Goal: Task Accomplishment & Management: Use online tool/utility

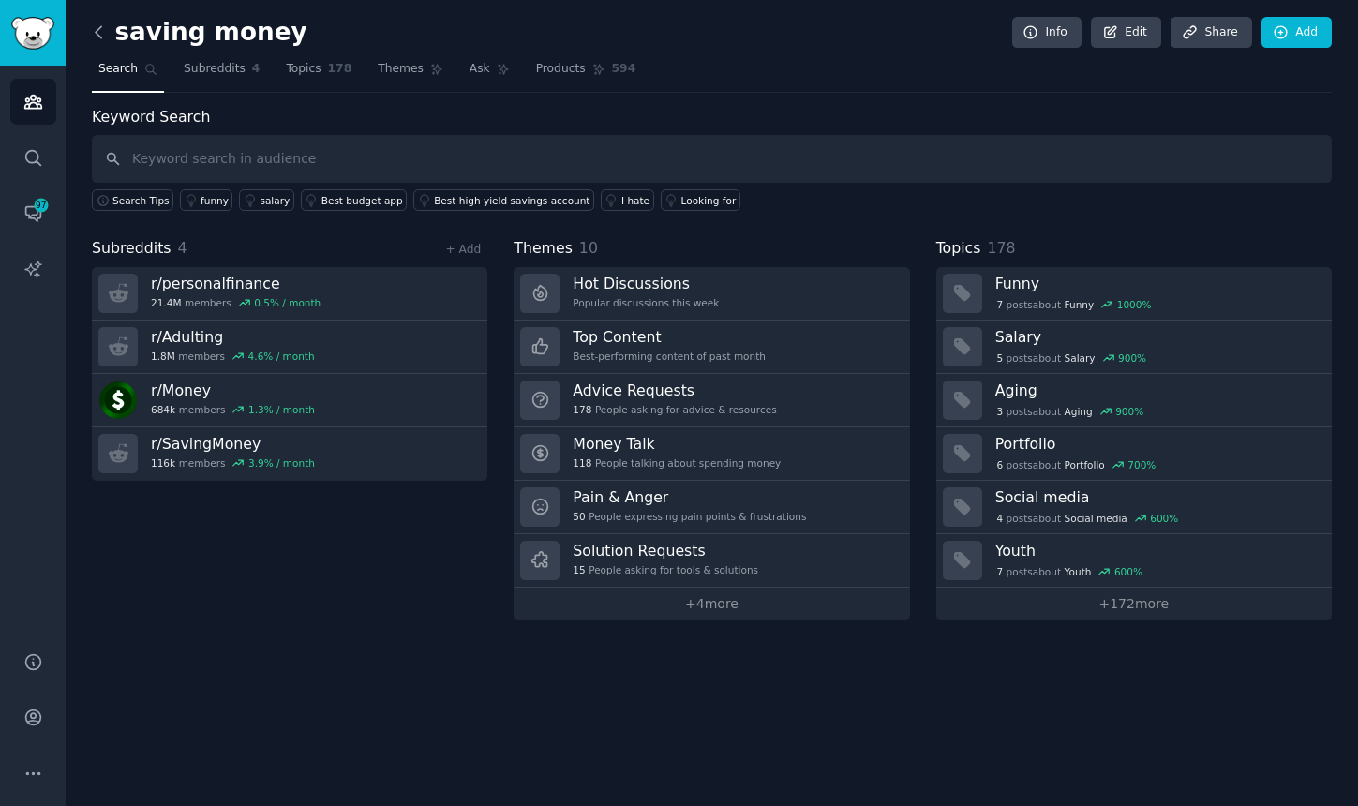
click at [96, 35] on icon at bounding box center [99, 32] width 20 height 20
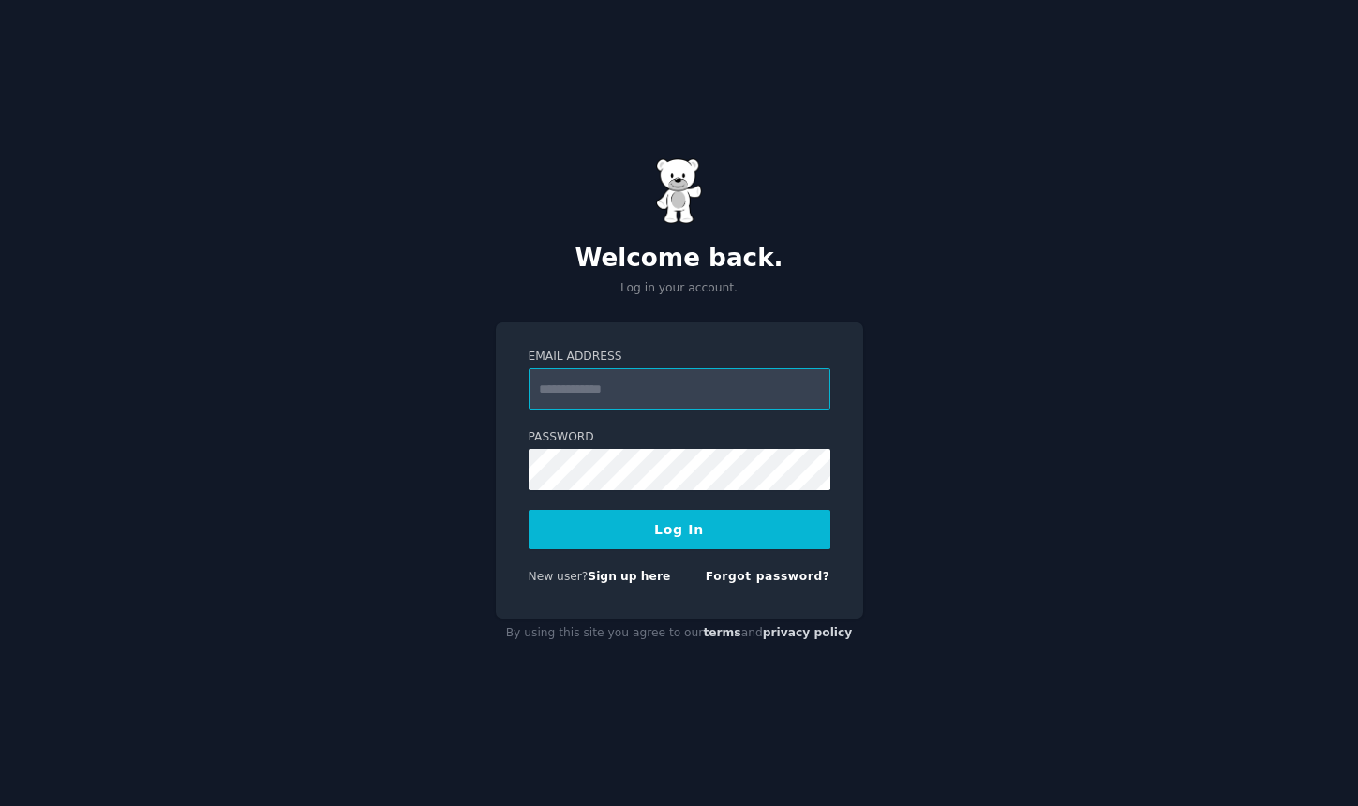
click at [622, 384] on input "Email Address" at bounding box center [680, 388] width 302 height 41
click at [600, 398] on input "Email Address" at bounding box center [680, 388] width 302 height 41
type input "**********"
click at [429, 500] on div "**********" at bounding box center [679, 403] width 1358 height 806
click at [622, 523] on button "Log In" at bounding box center [680, 529] width 302 height 39
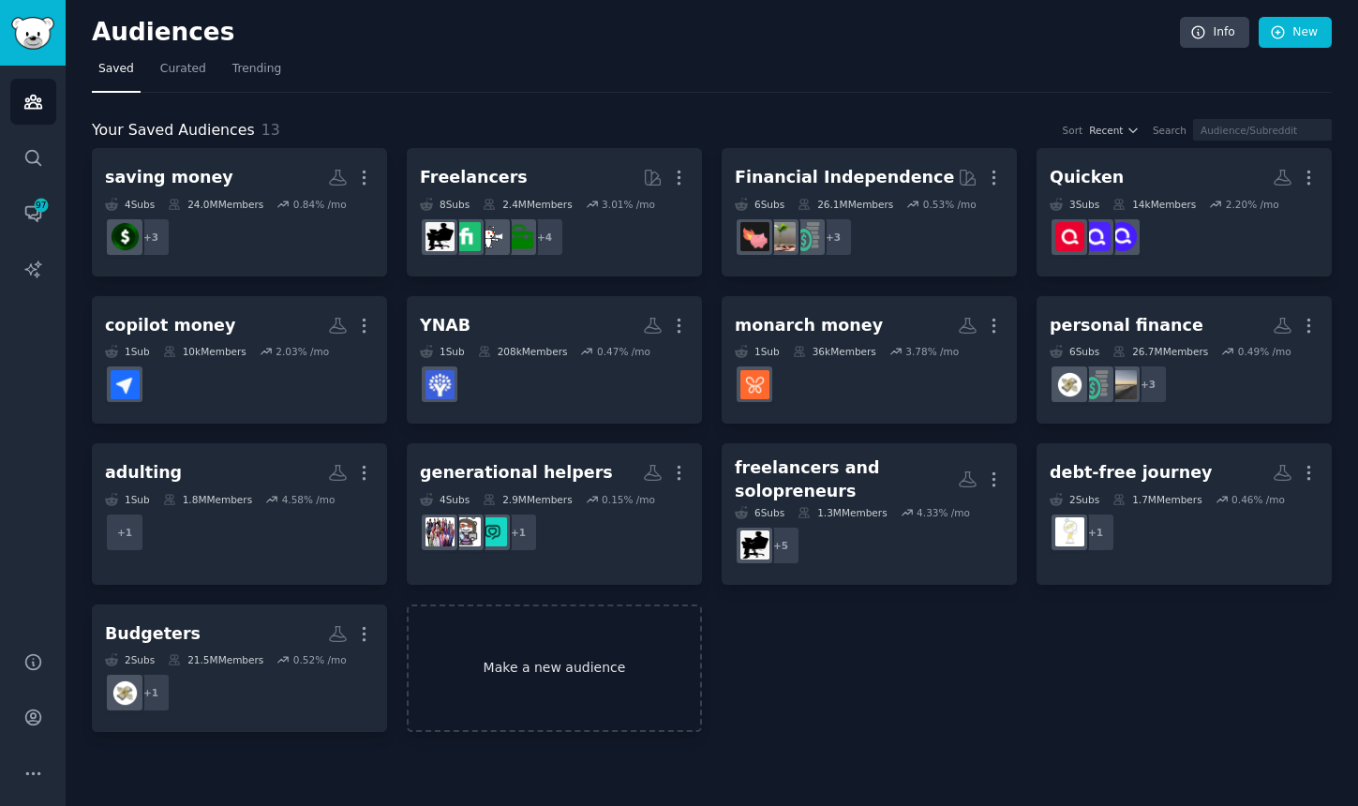
click at [561, 665] on link "Make a new audience" at bounding box center [554, 669] width 295 height 128
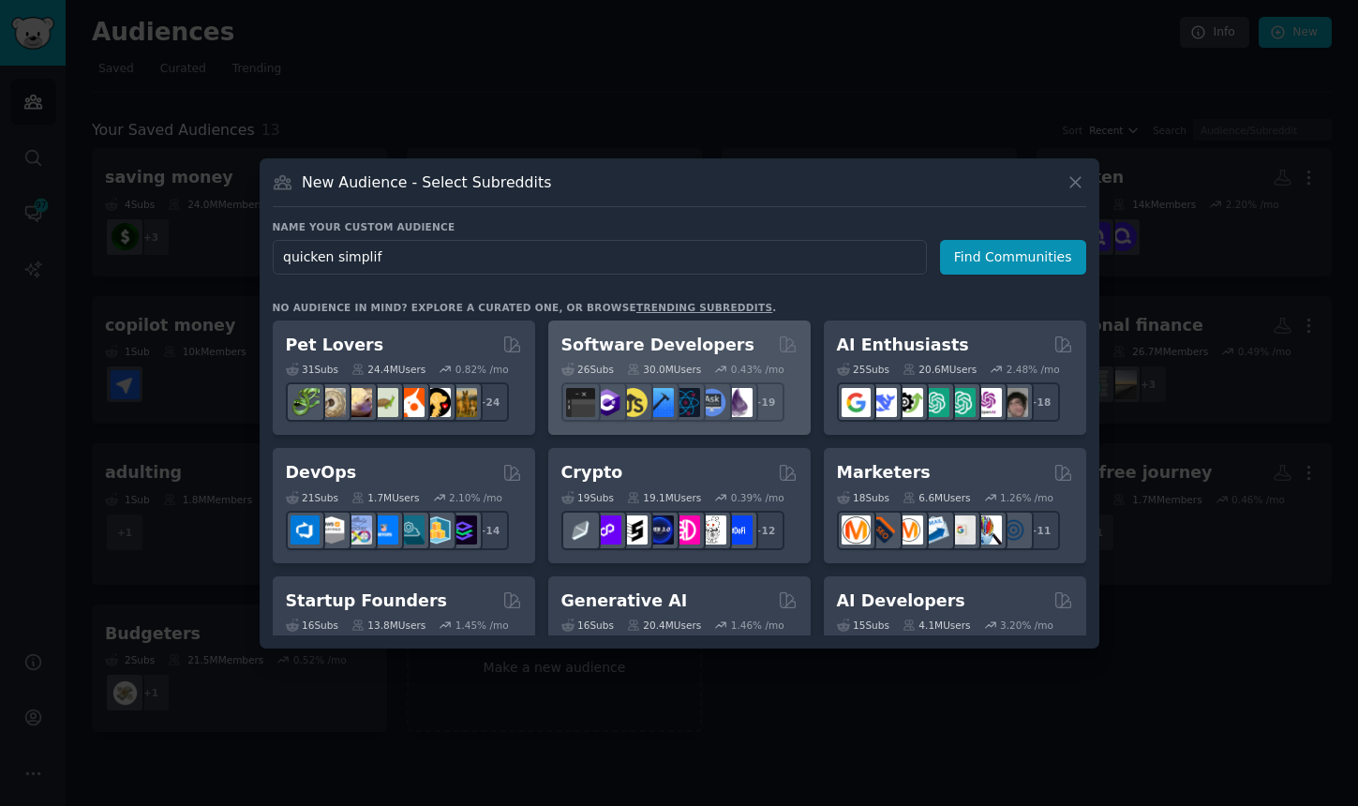
type input "quicken simplifi"
click button "Find Communities" at bounding box center [1013, 257] width 146 height 35
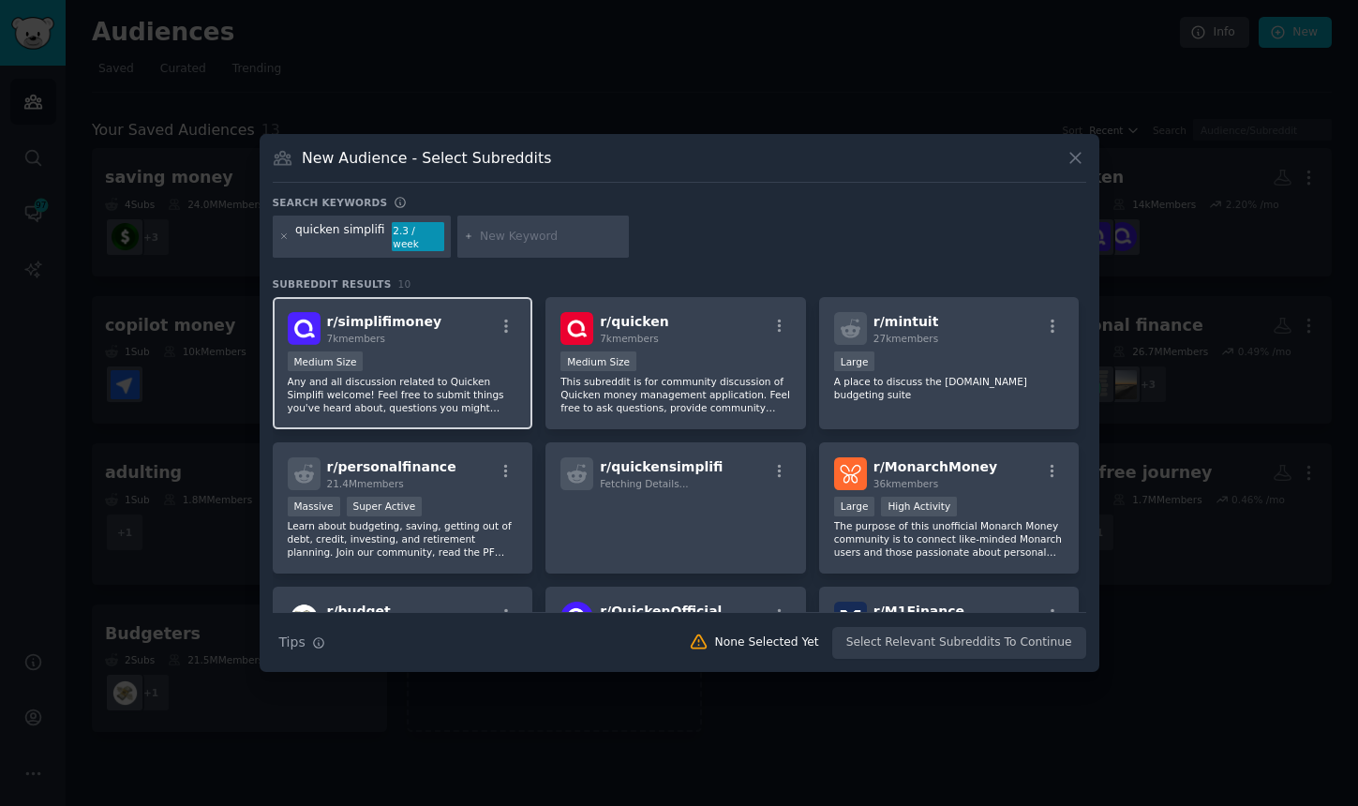
click at [387, 335] on div "7k members" at bounding box center [384, 338] width 115 height 13
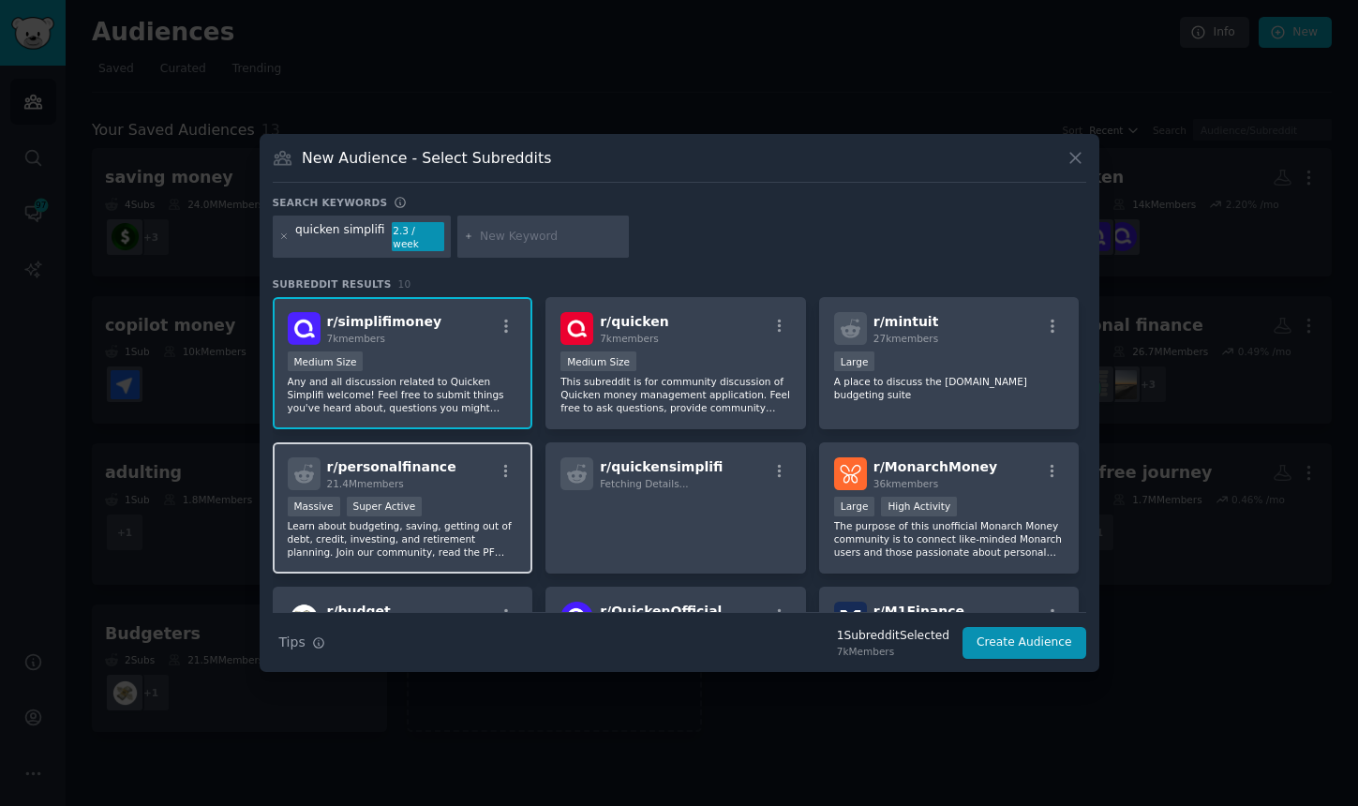
click at [486, 487] on div "r/ personalfinance 21.4M members Massive Super Active Learn about budgeting, sa…" at bounding box center [403, 508] width 261 height 132
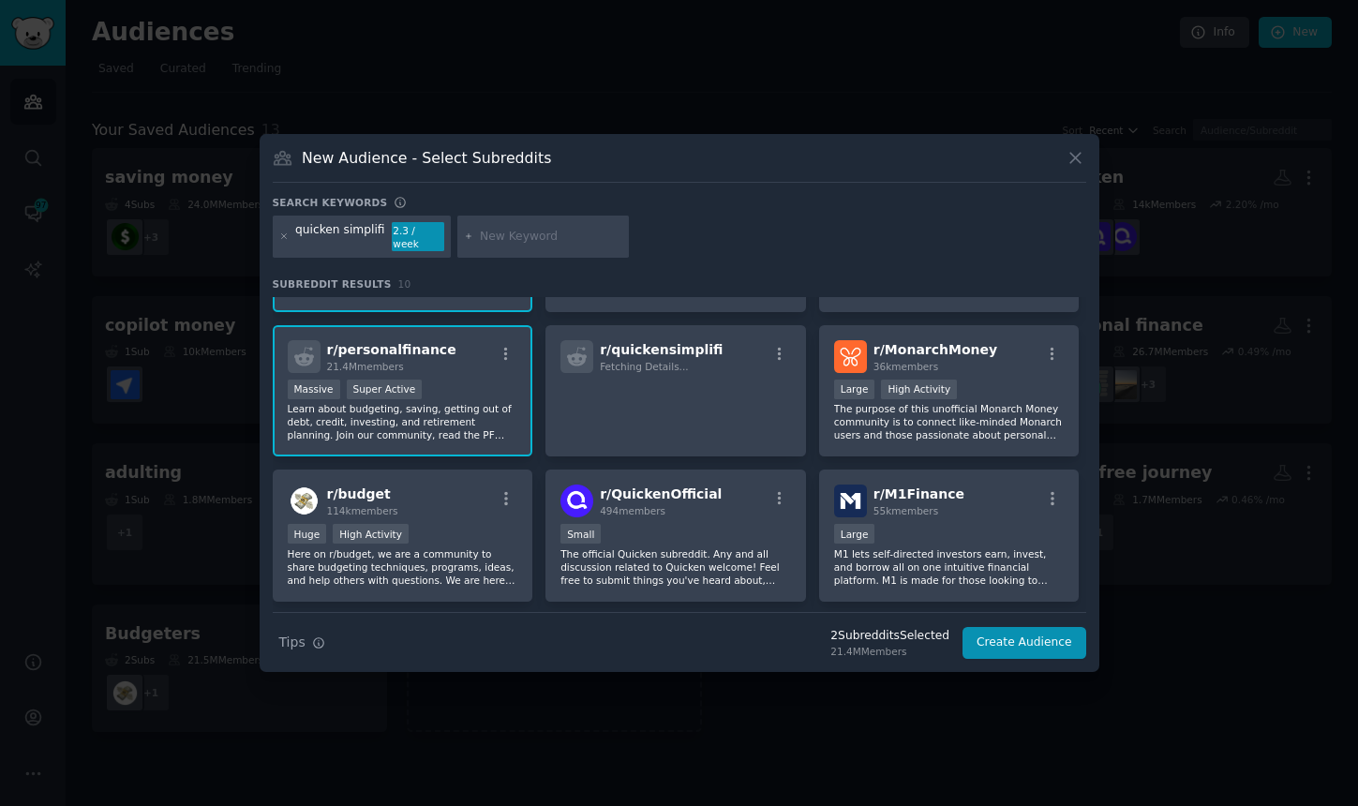
scroll to position [121, 0]
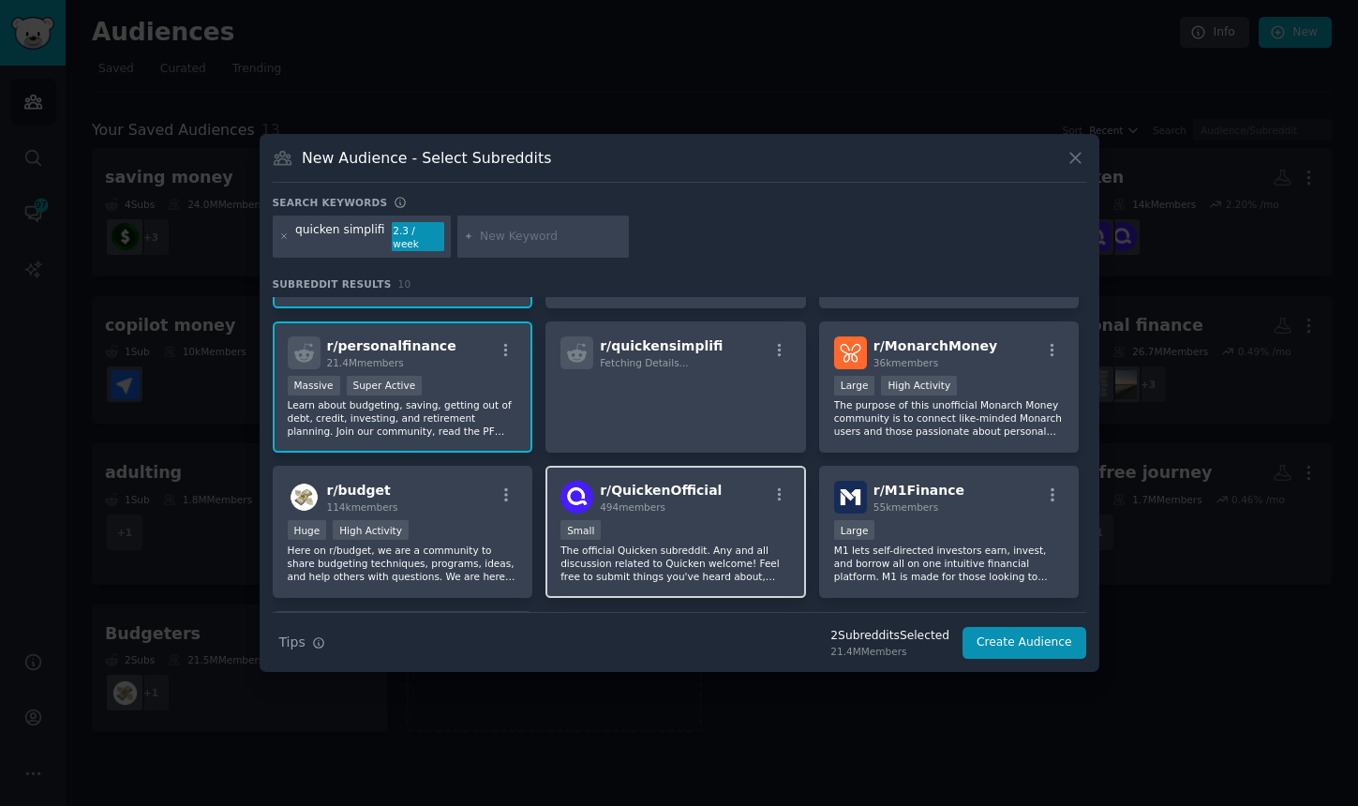
click at [669, 536] on div "Small" at bounding box center [676, 531] width 231 height 23
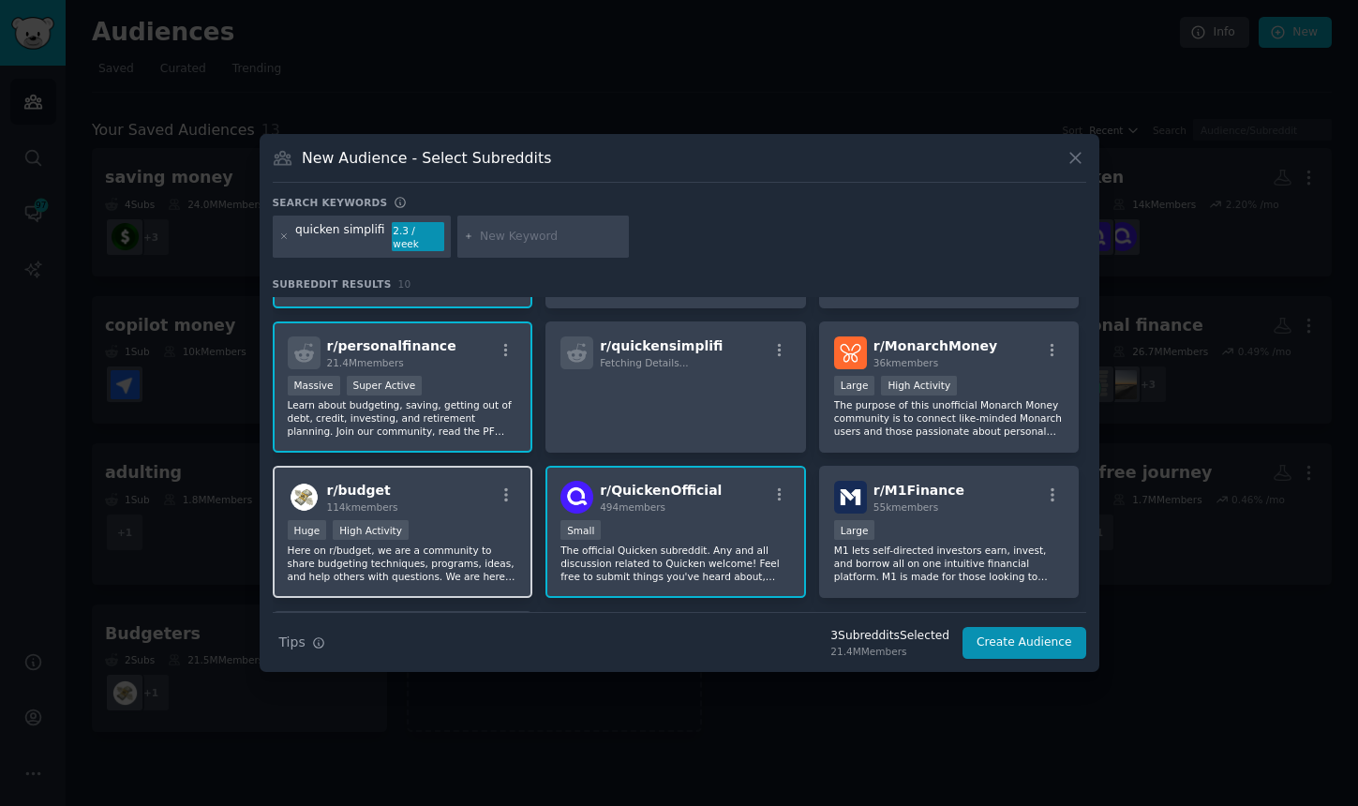
click at [472, 520] on div "Huge High Activity" at bounding box center [403, 531] width 231 height 23
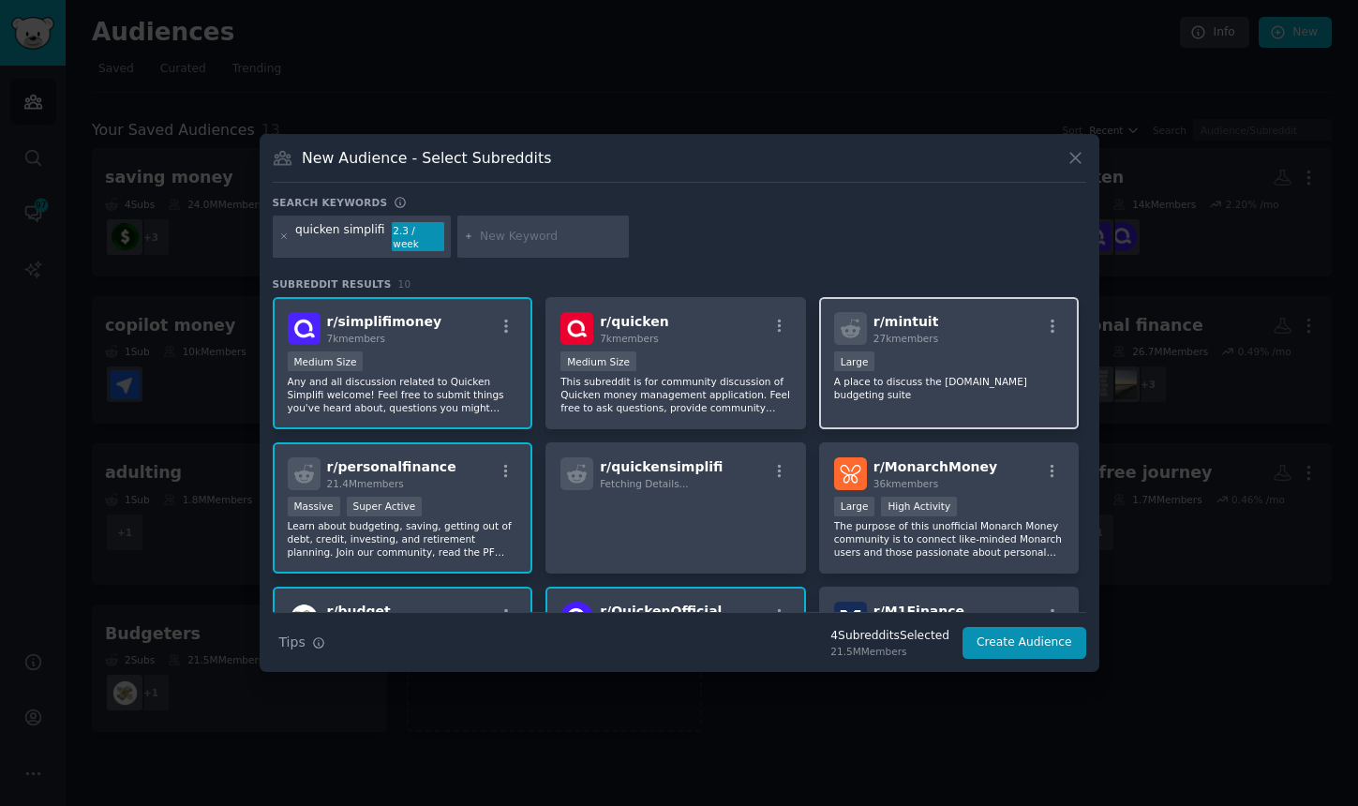
click at [974, 376] on p "A place to discuss the Mint.com budgeting suite" at bounding box center [949, 388] width 231 height 26
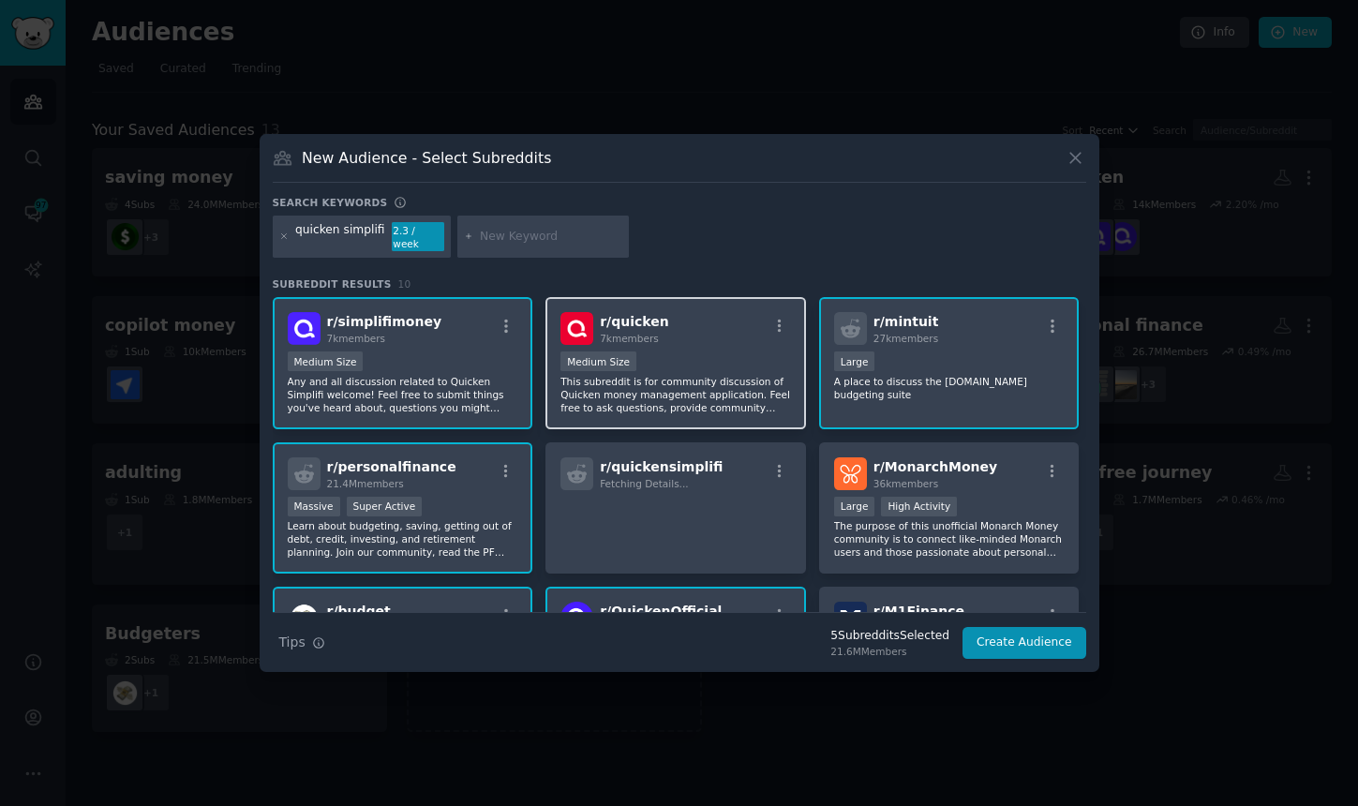
click at [732, 375] on p "This subreddit is for community discussion of Quicken money management applicat…" at bounding box center [676, 394] width 231 height 39
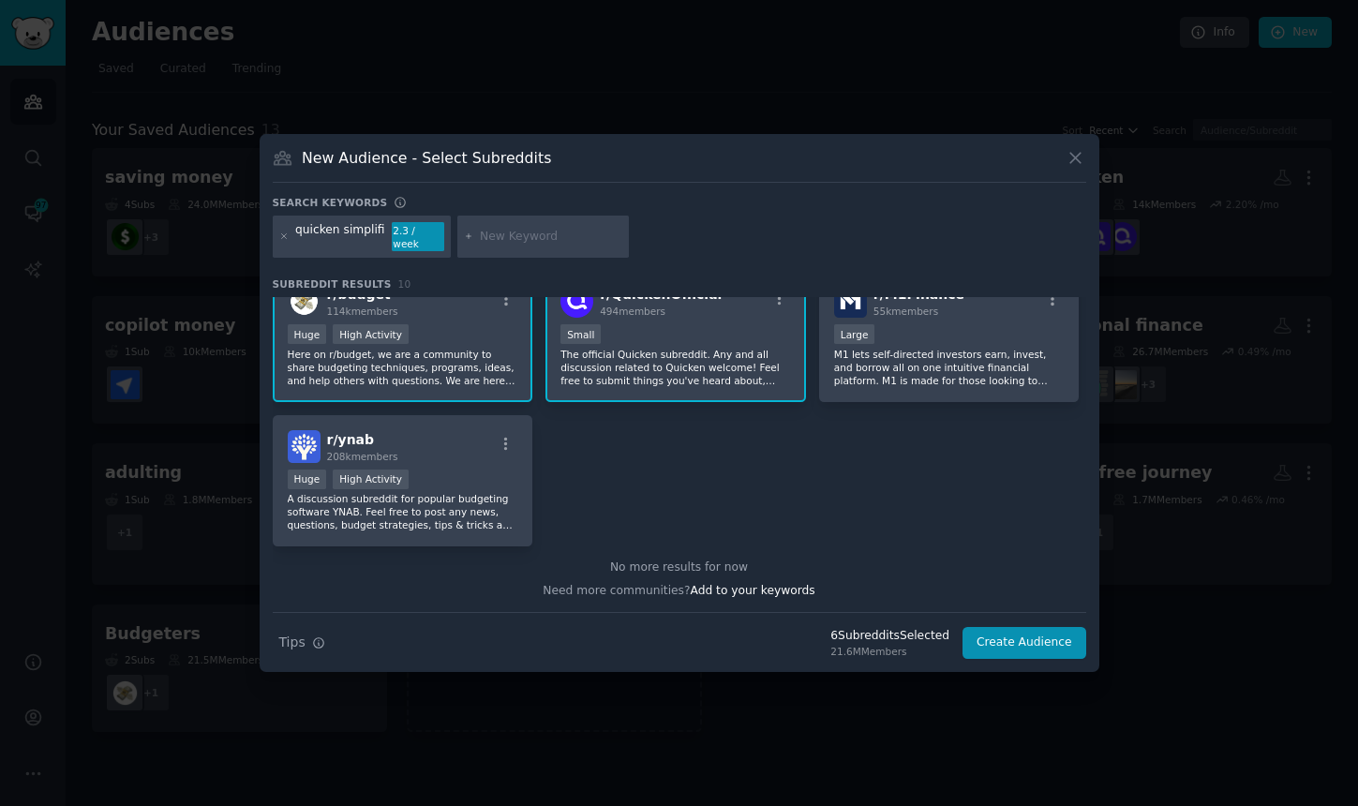
scroll to position [305, 0]
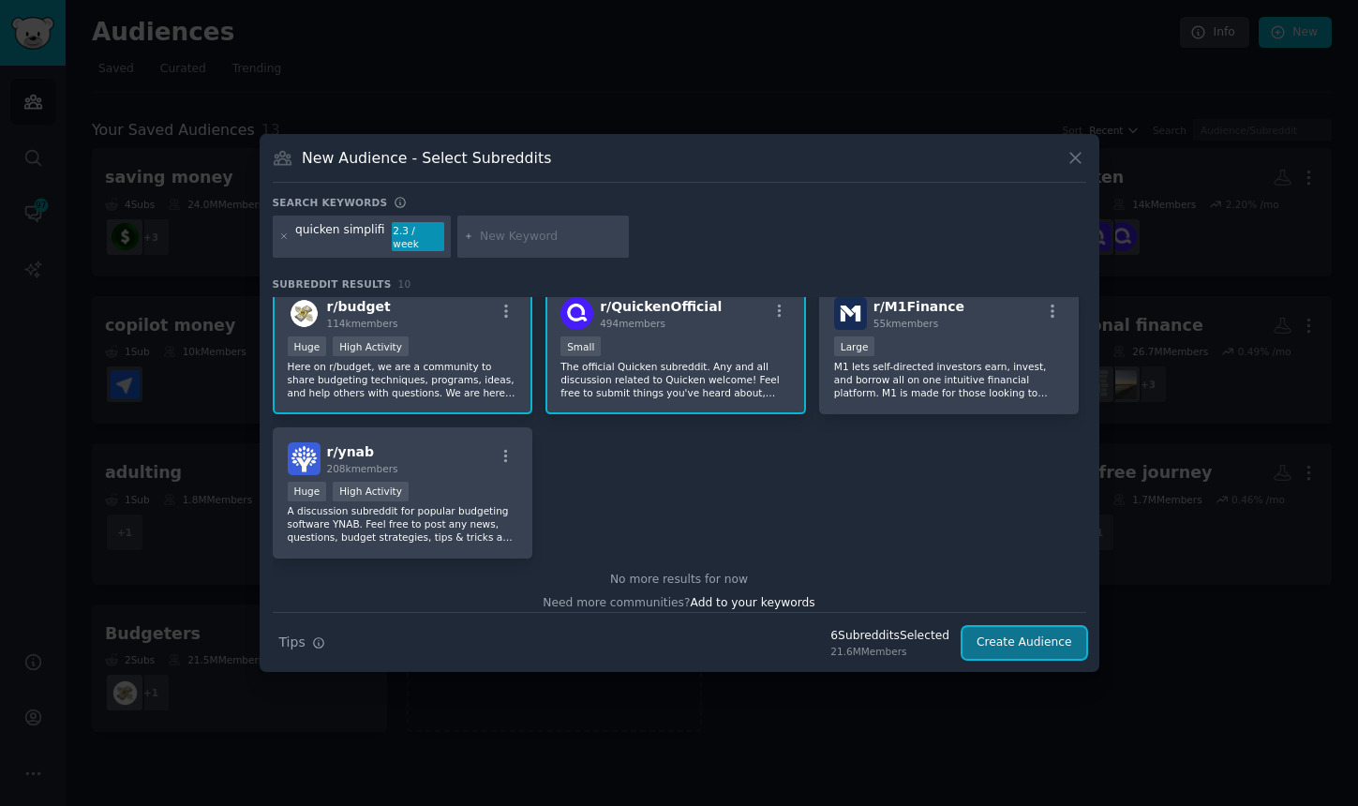
click at [1045, 646] on button "Create Audience" at bounding box center [1025, 643] width 124 height 32
